Goal: Task Accomplishment & Management: Manage account settings

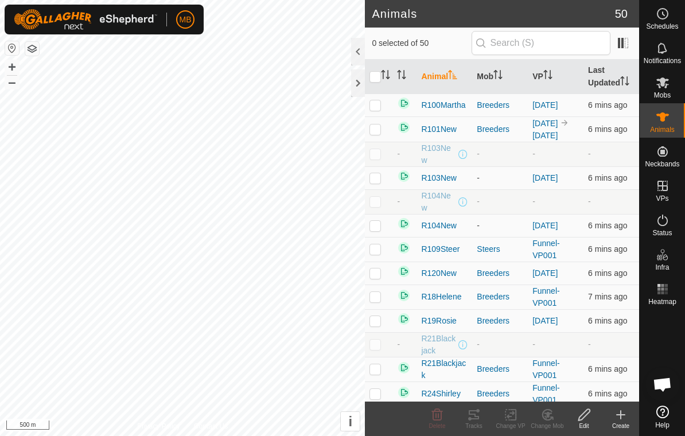
click at [385, 132] on td at bounding box center [379, 129] width 28 height 25
checkbox input "true"
click at [510, 422] on div "Change VP" at bounding box center [510, 426] width 37 height 9
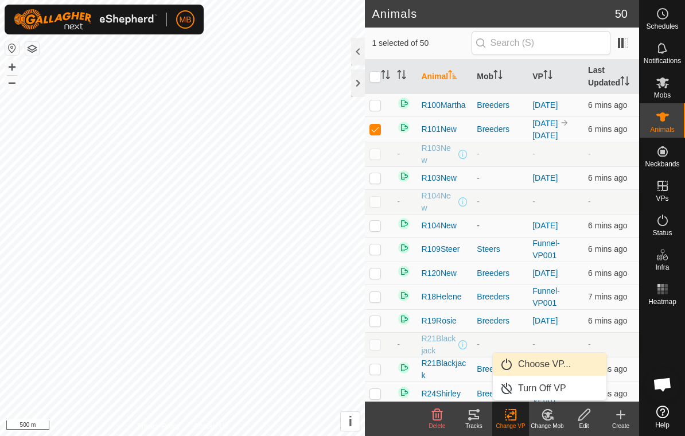
click at [588, 360] on link "Choose VP..." at bounding box center [550, 364] width 114 height 23
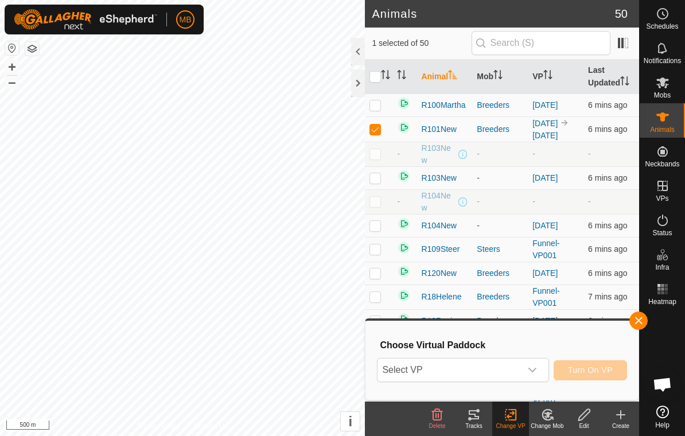
click at [542, 368] on div "dropdown trigger" at bounding box center [532, 370] width 23 height 23
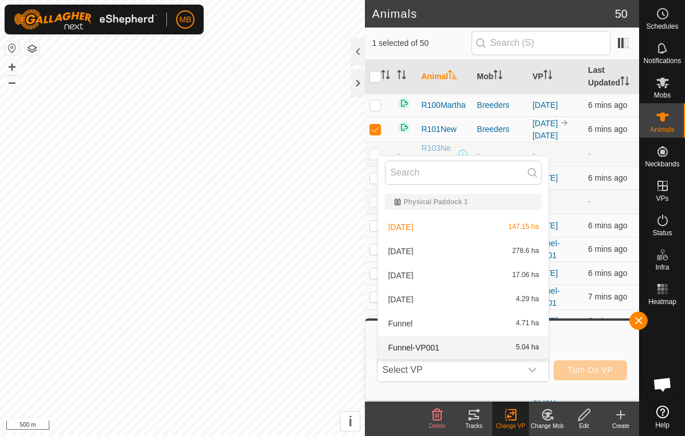
click at [517, 347] on span "5.04 ha" at bounding box center [527, 348] width 23 height 8
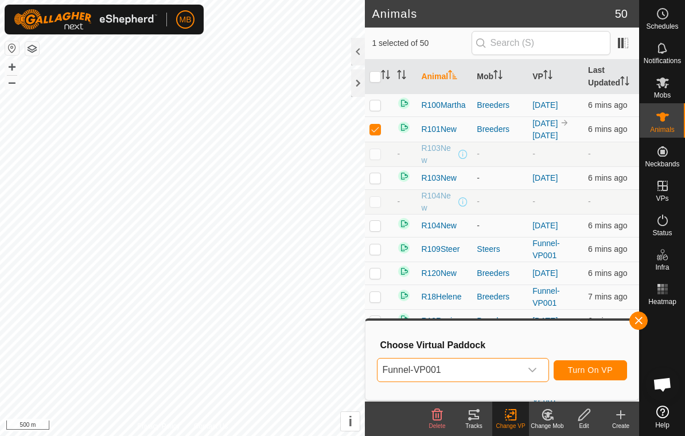
click at [608, 372] on span "Turn On VP" at bounding box center [590, 370] width 45 height 9
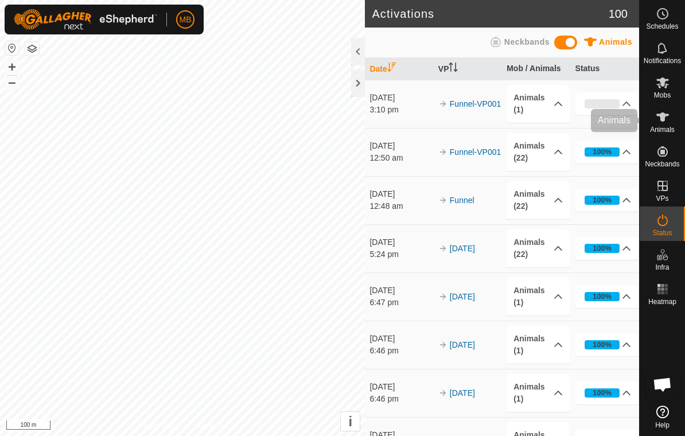
click at [668, 127] on span "Animals" at bounding box center [662, 129] width 25 height 7
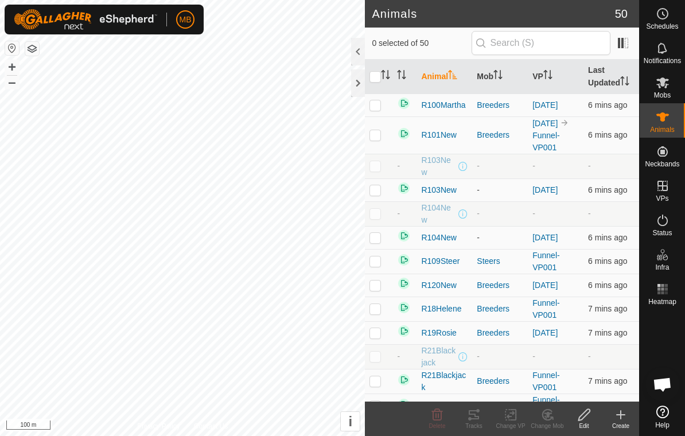
click at [662, 127] on span "Animals" at bounding box center [662, 129] width 25 height 7
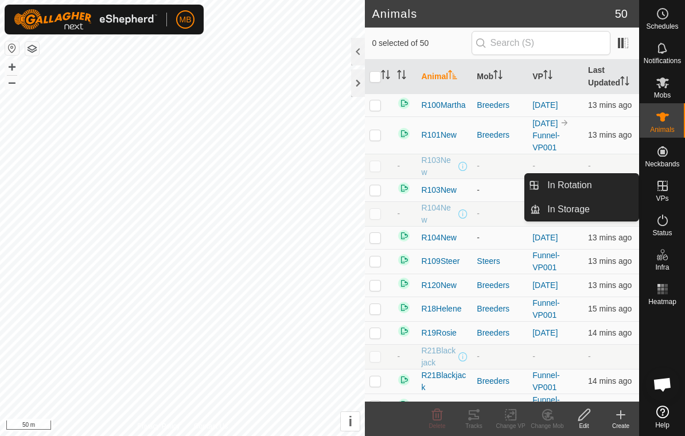
click at [619, 182] on link "In Rotation" at bounding box center [590, 185] width 98 height 23
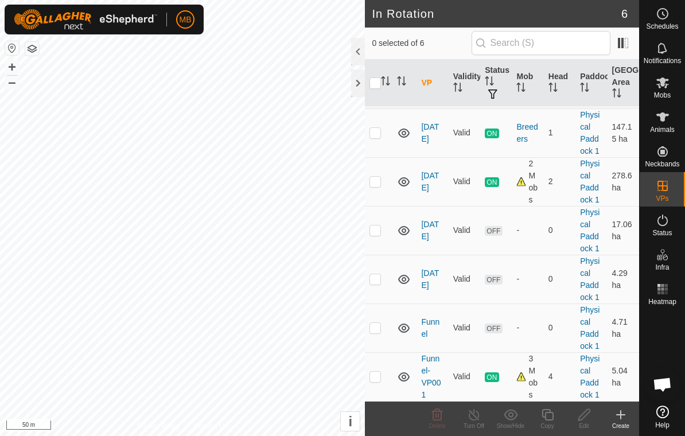
scroll to position [20, 0]
click at [372, 232] on p-checkbox at bounding box center [375, 230] width 11 height 9
click at [371, 241] on td at bounding box center [379, 231] width 28 height 49
click at [368, 229] on td at bounding box center [379, 231] width 28 height 49
click at [378, 239] on td at bounding box center [379, 231] width 28 height 49
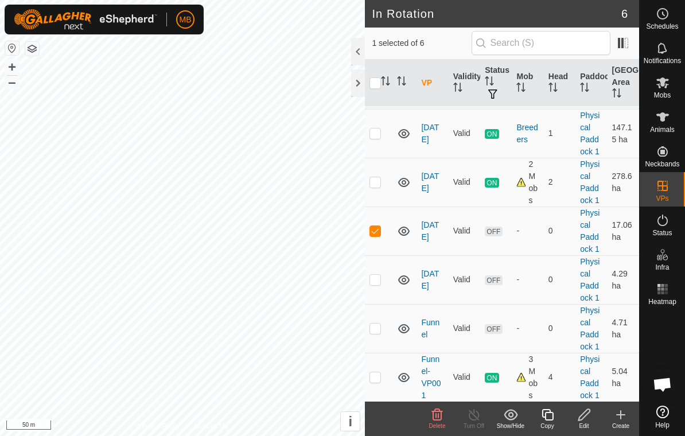
checkbox input "false"
click at [374, 378] on p-checkbox at bounding box center [375, 377] width 11 height 9
checkbox input "true"
click at [548, 417] on icon at bounding box center [548, 415] width 14 height 14
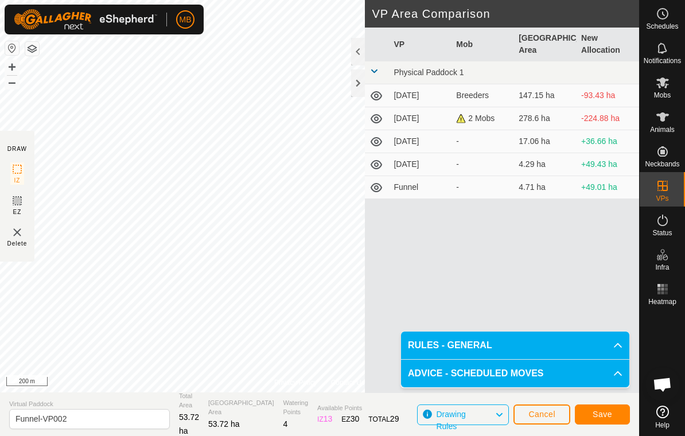
click at [612, 411] on span "Save" at bounding box center [603, 414] width 20 height 9
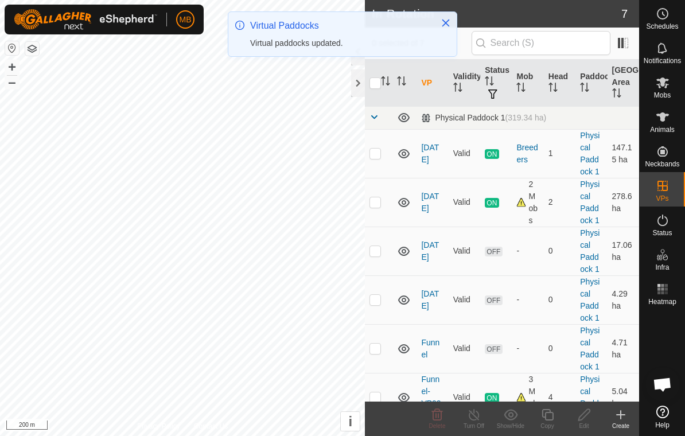
click at [662, 127] on span "Animals" at bounding box center [662, 129] width 25 height 7
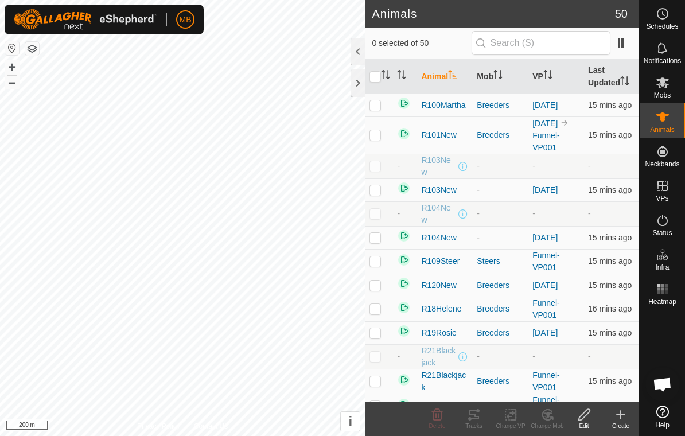
click at [551, 76] on icon "Activate to sort" at bounding box center [550, 74] width 1 height 9
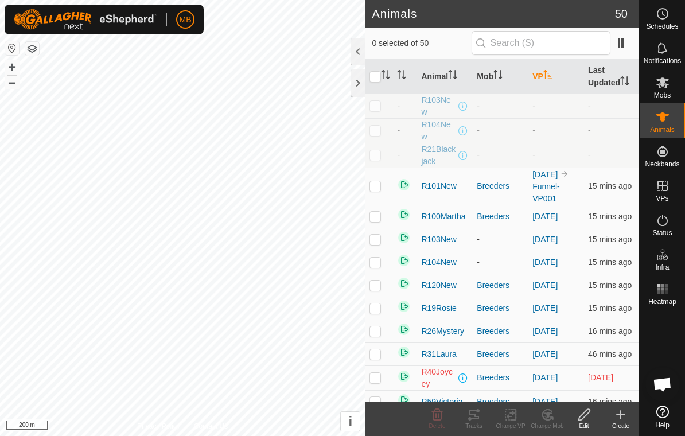
click at [553, 75] on icon "Activate to sort" at bounding box center [548, 74] width 9 height 9
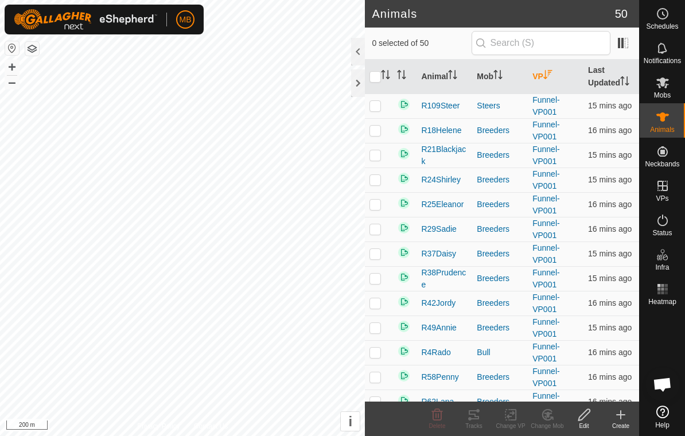
click at [379, 106] on p-checkbox at bounding box center [375, 105] width 11 height 9
checkbox input "true"
click at [384, 141] on td at bounding box center [379, 130] width 28 height 25
checkbox input "true"
click at [385, 165] on td at bounding box center [379, 155] width 28 height 25
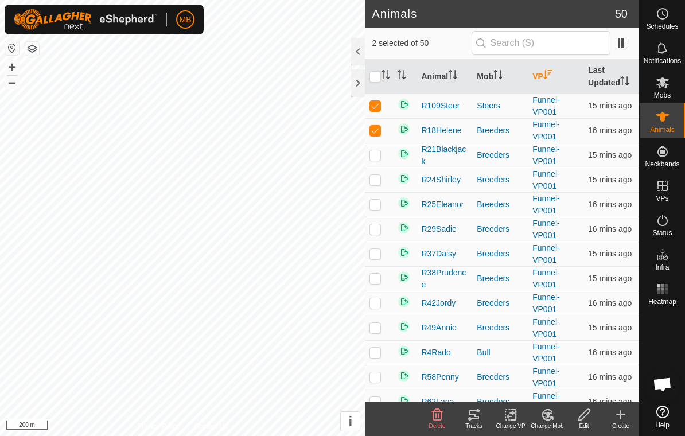
checkbox input "true"
click at [382, 191] on td at bounding box center [379, 180] width 28 height 25
checkbox input "true"
click at [379, 220] on td at bounding box center [379, 229] width 28 height 25
checkbox input "true"
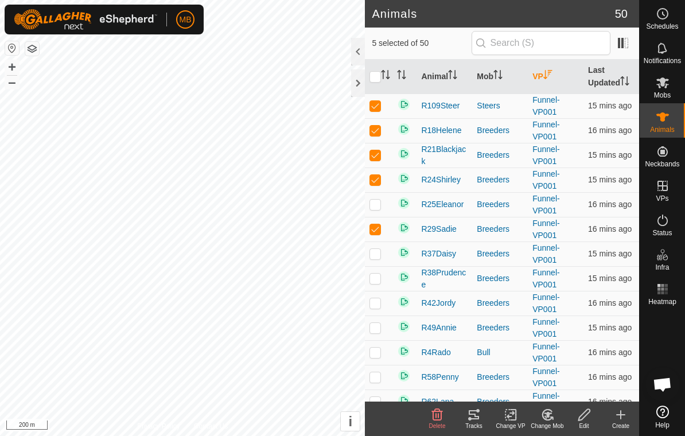
click at [377, 205] on p-checkbox at bounding box center [375, 204] width 11 height 9
checkbox input "true"
click at [378, 255] on p-checkbox at bounding box center [375, 253] width 11 height 9
checkbox input "true"
click at [381, 287] on td at bounding box center [379, 278] width 28 height 25
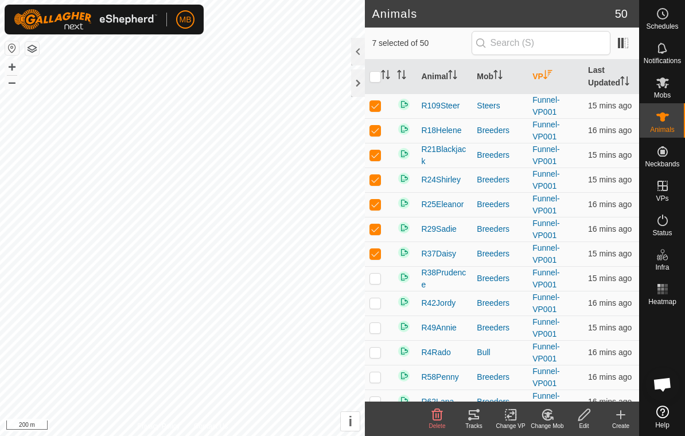
checkbox input "true"
click at [379, 319] on td at bounding box center [379, 328] width 28 height 25
checkbox input "true"
click at [380, 308] on p-checkbox at bounding box center [375, 302] width 11 height 9
checkbox input "true"
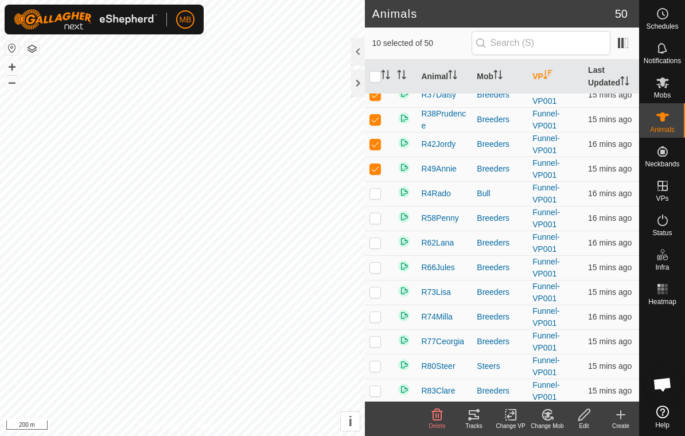
scroll to position [169, 0]
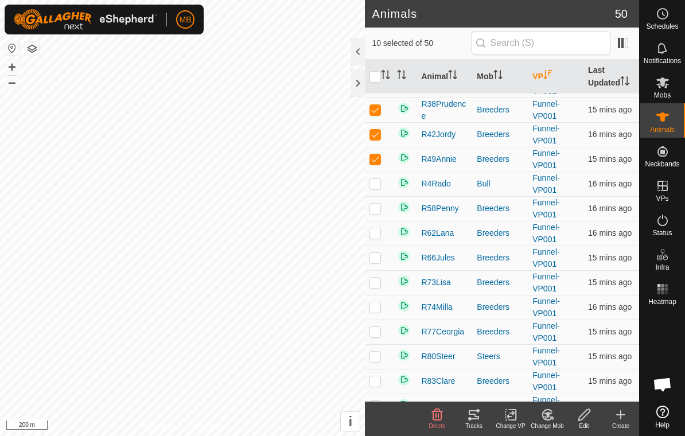
click at [372, 179] on p-checkbox at bounding box center [375, 183] width 11 height 9
checkbox input "true"
click at [375, 210] on p-checkbox at bounding box center [375, 208] width 11 height 9
checkbox input "true"
click at [379, 236] on p-checkbox at bounding box center [375, 232] width 11 height 9
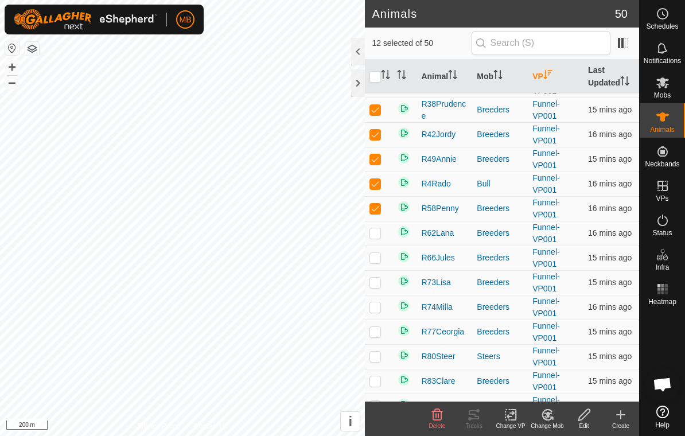
checkbox input "true"
click at [379, 265] on td at bounding box center [379, 258] width 28 height 25
checkbox input "true"
click at [379, 292] on td at bounding box center [379, 282] width 28 height 25
checkbox input "true"
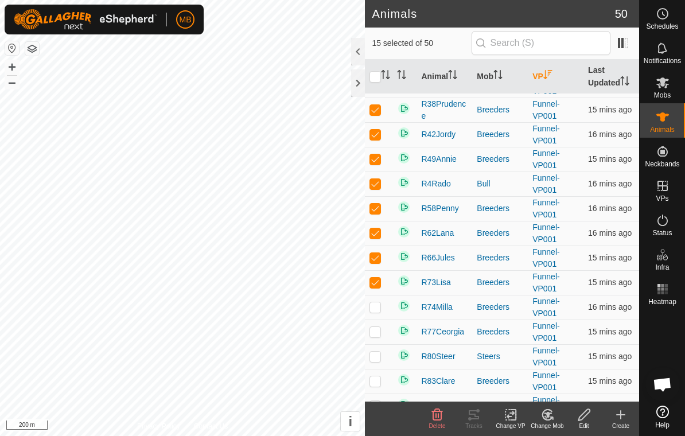
click at [380, 318] on td at bounding box center [379, 307] width 28 height 25
checkbox input "true"
click at [382, 342] on td at bounding box center [379, 332] width 28 height 25
checkbox input "true"
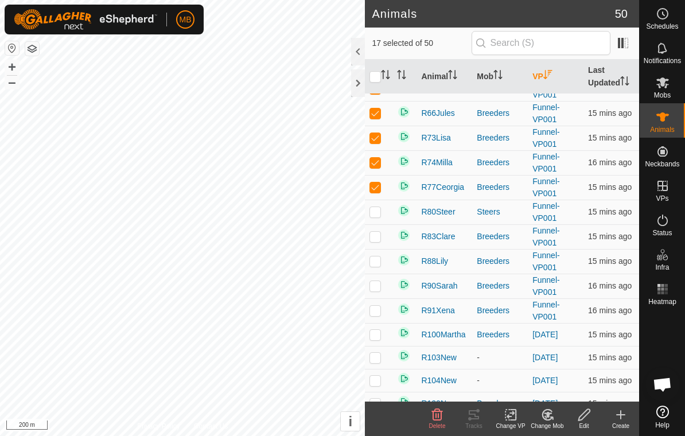
scroll to position [311, 0]
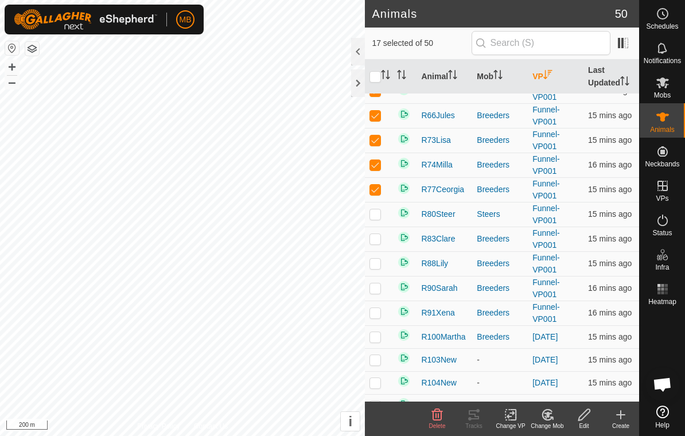
click at [380, 223] on td at bounding box center [379, 214] width 28 height 25
checkbox input "true"
click at [375, 241] on p-checkbox at bounding box center [375, 238] width 11 height 9
checkbox input "true"
click at [376, 264] on p-checkbox at bounding box center [375, 263] width 11 height 9
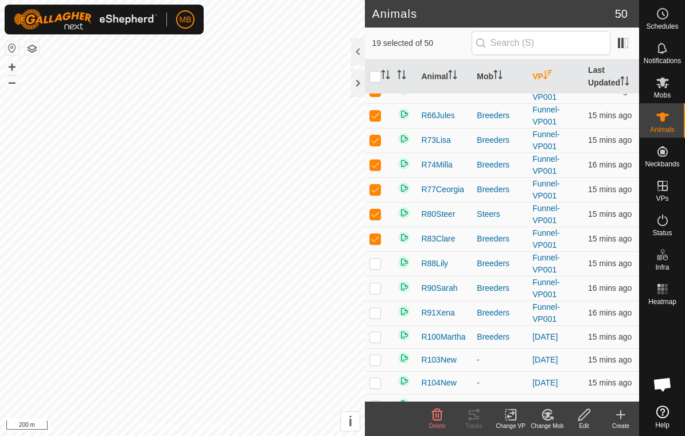
checkbox input "true"
click at [374, 292] on p-checkbox at bounding box center [375, 288] width 11 height 9
checkbox input "true"
click at [375, 324] on td at bounding box center [379, 313] width 28 height 25
checkbox input "true"
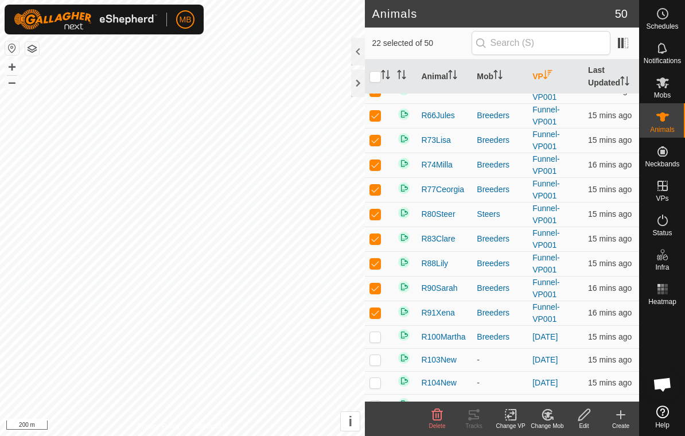
click at [516, 416] on icon at bounding box center [513, 415] width 5 height 10
click at [565, 370] on span "Choose VP..." at bounding box center [544, 365] width 53 height 14
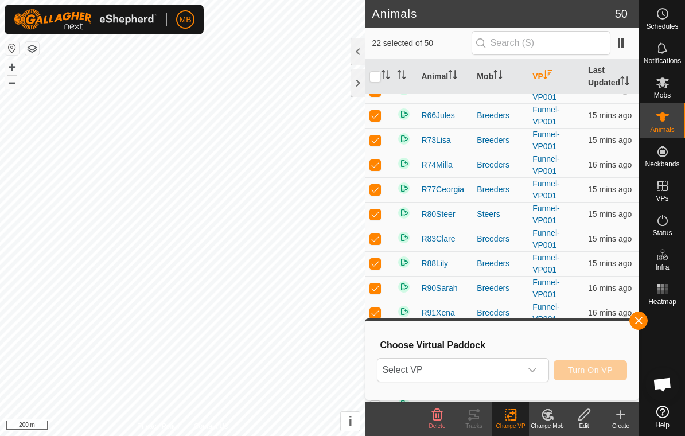
click at [530, 373] on icon "dropdown trigger" at bounding box center [532, 370] width 9 height 9
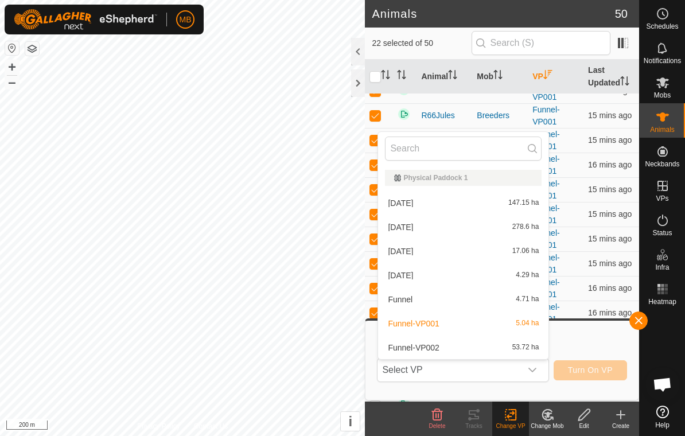
click at [476, 348] on div "Funnel-VP002 53.72 ha" at bounding box center [463, 348] width 157 height 14
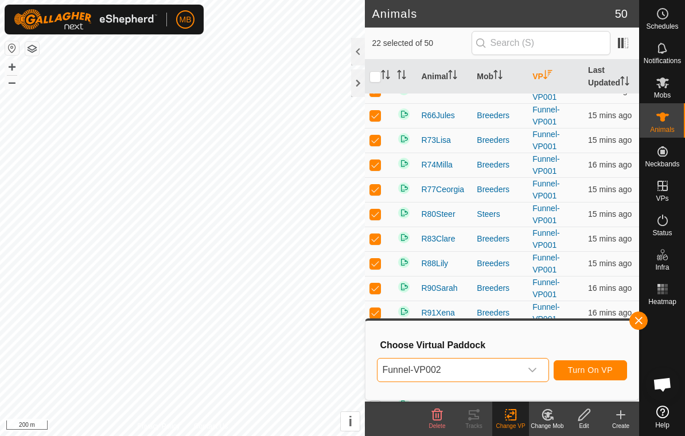
click at [602, 374] on span "Turn On VP" at bounding box center [590, 370] width 45 height 9
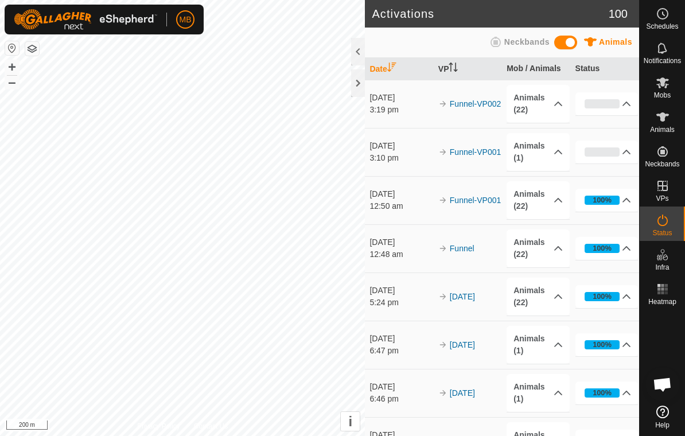
click at [670, 122] on es-animals-svg-icon at bounding box center [663, 117] width 21 height 18
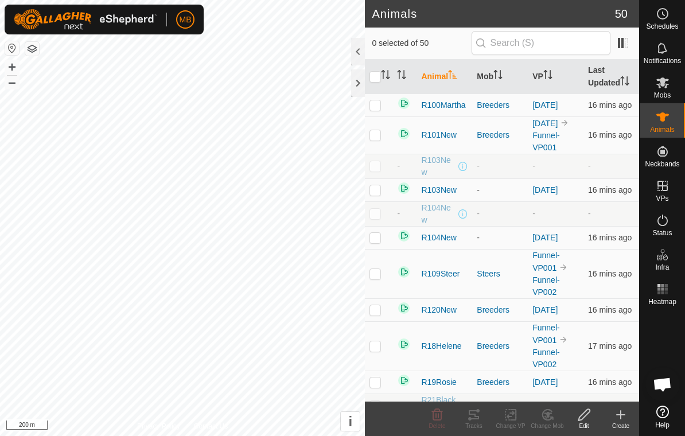
click at [363, 80] on div at bounding box center [358, 83] width 14 height 28
